Goal: Find specific page/section: Find specific page/section

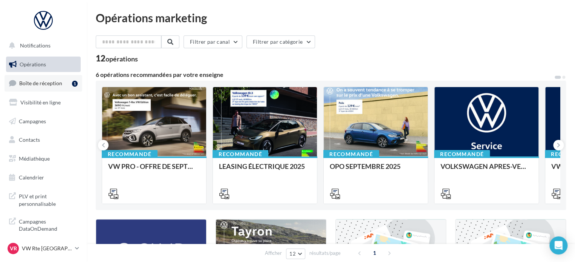
click at [47, 88] on link "Boîte de réception 1" at bounding box center [44, 83] width 78 height 16
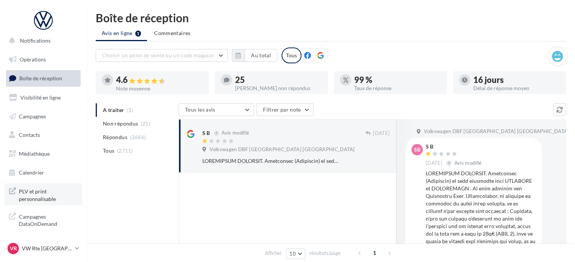
scroll to position [6, 0]
click at [53, 246] on p "VW Rte [GEOGRAPHIC_DATA]" at bounding box center [47, 249] width 50 height 8
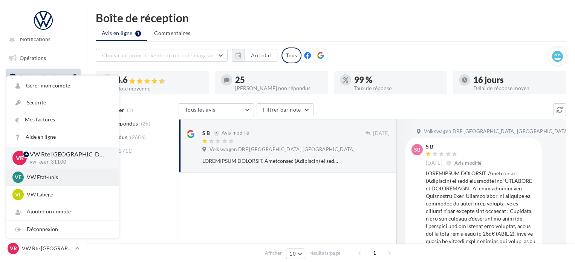
click at [65, 175] on p "VW Etat-unis" at bounding box center [68, 177] width 83 height 8
